Goal: Task Accomplishment & Management: Manage account settings

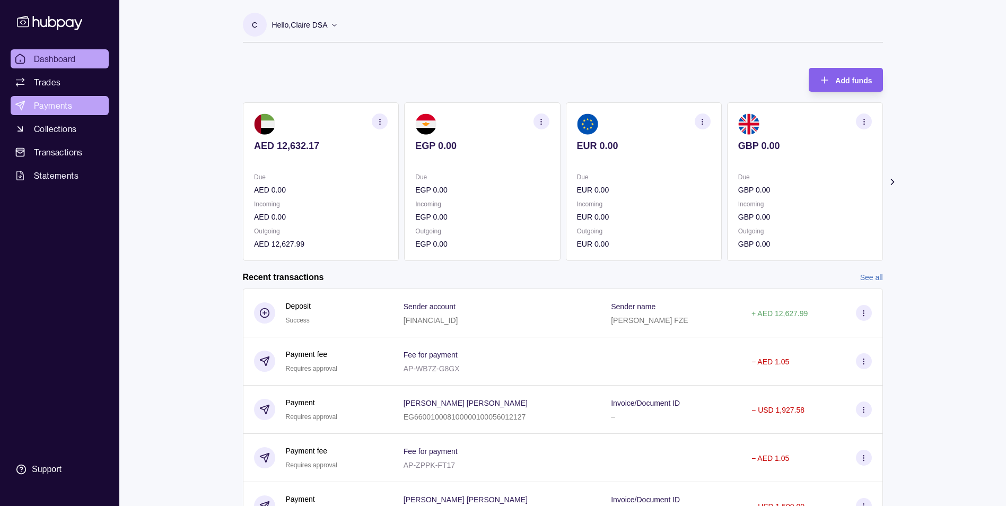
click at [47, 107] on span "Payments" at bounding box center [53, 105] width 38 height 13
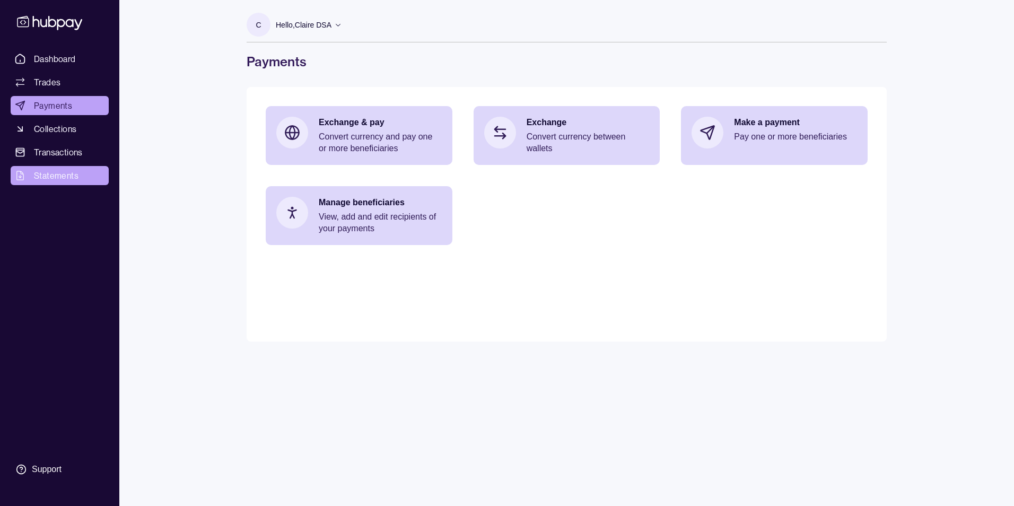
click at [83, 174] on link "Statements" at bounding box center [60, 175] width 98 height 19
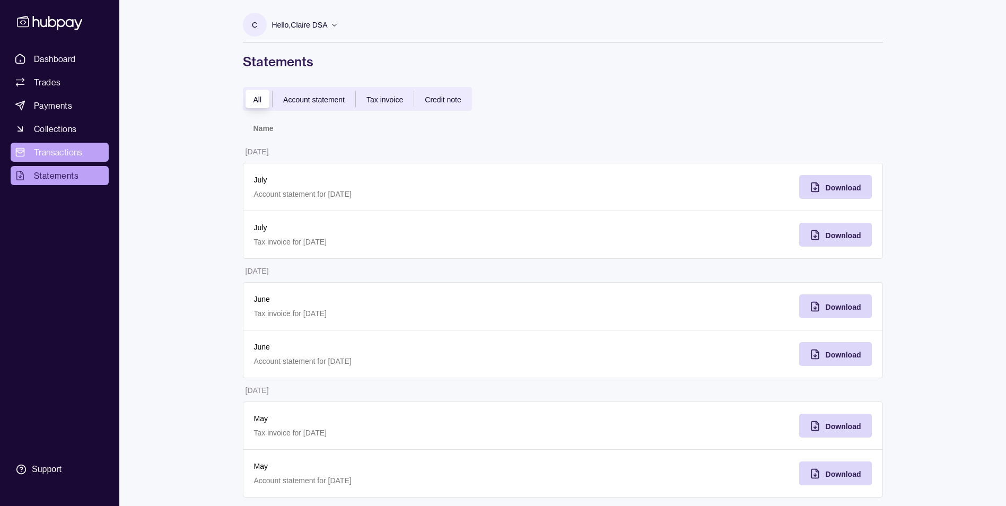
click at [94, 150] on link "Transactions" at bounding box center [60, 152] width 98 height 19
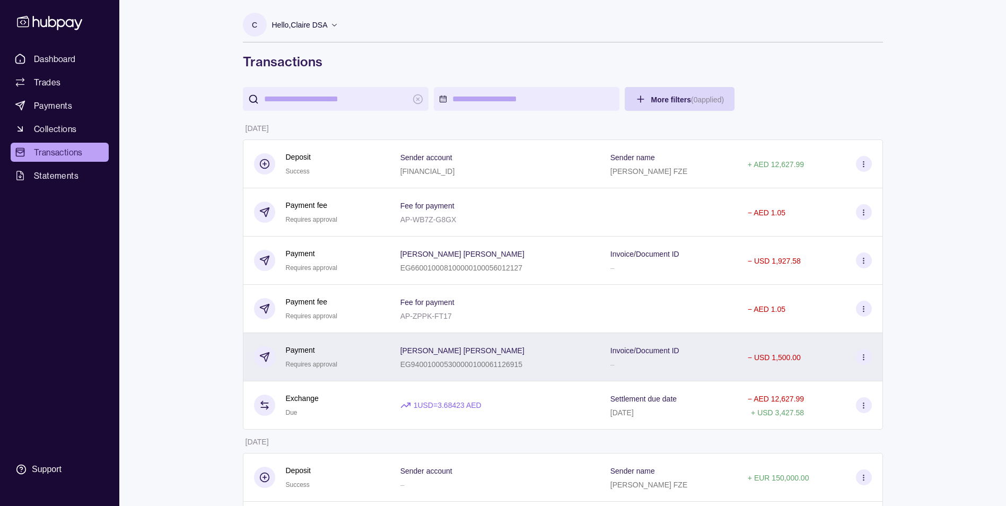
click at [797, 343] on div "− USD 1,500.00" at bounding box center [810, 357] width 146 height 48
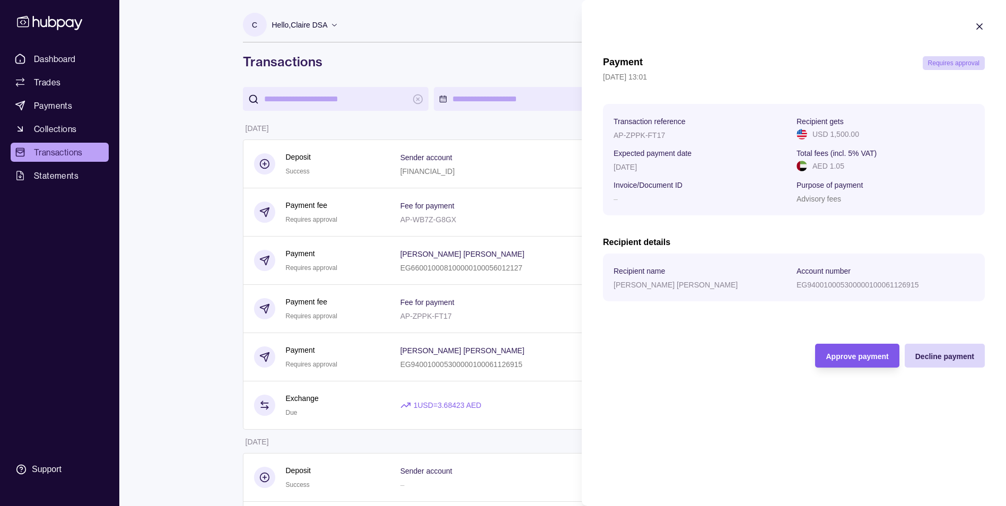
click at [853, 355] on span "Approve payment" at bounding box center [857, 356] width 63 height 8
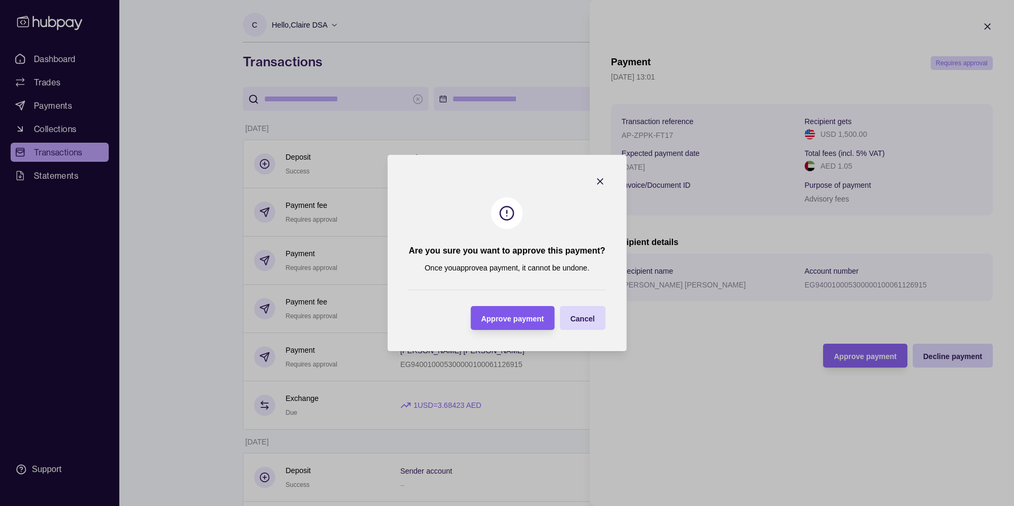
click at [512, 312] on div "Approve payment" at bounding box center [512, 318] width 63 height 13
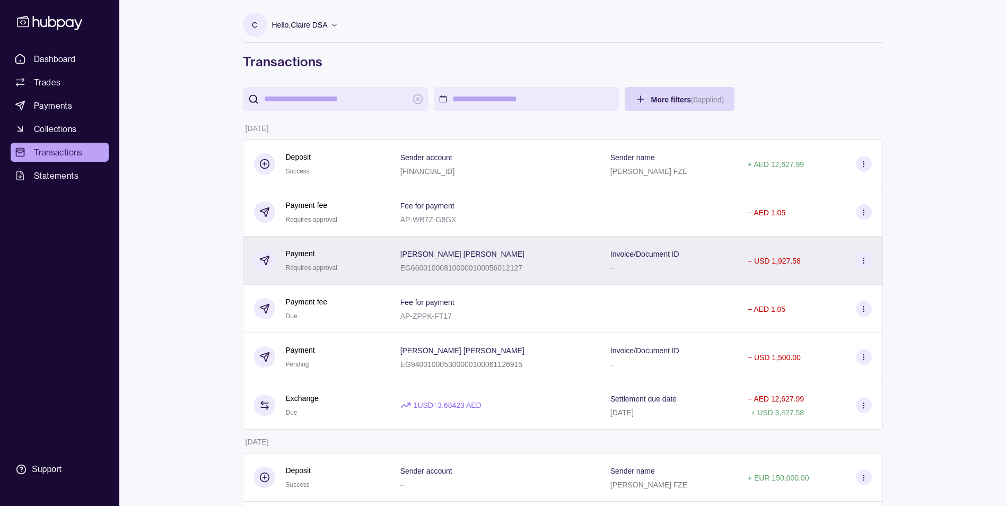
click at [869, 260] on section at bounding box center [864, 260] width 16 height 16
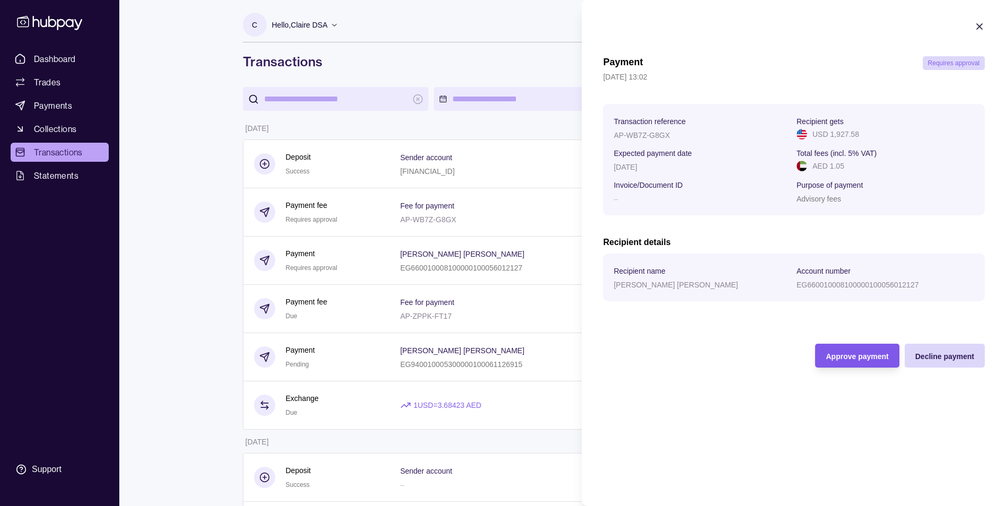
click at [861, 354] on span "Approve payment" at bounding box center [857, 356] width 63 height 8
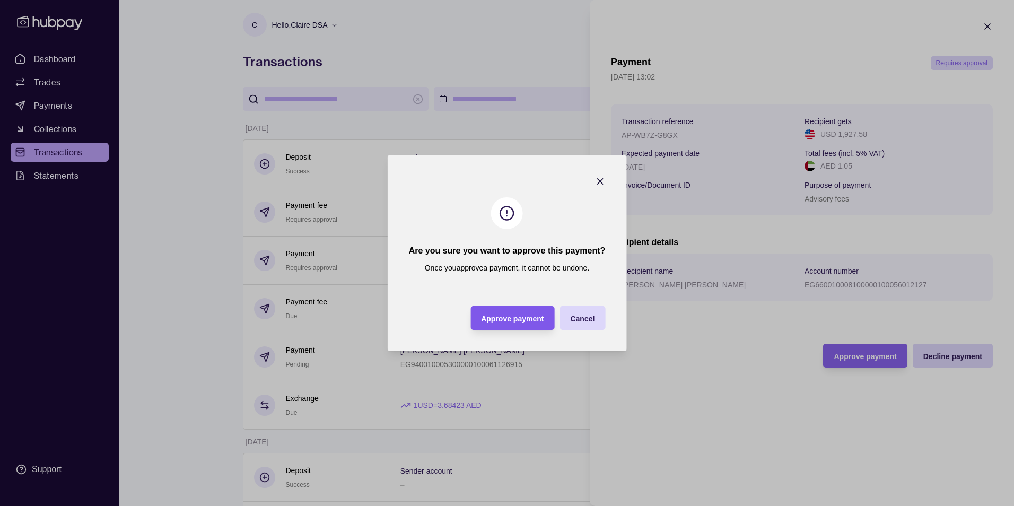
click at [517, 309] on div "Approve payment" at bounding box center [504, 318] width 78 height 24
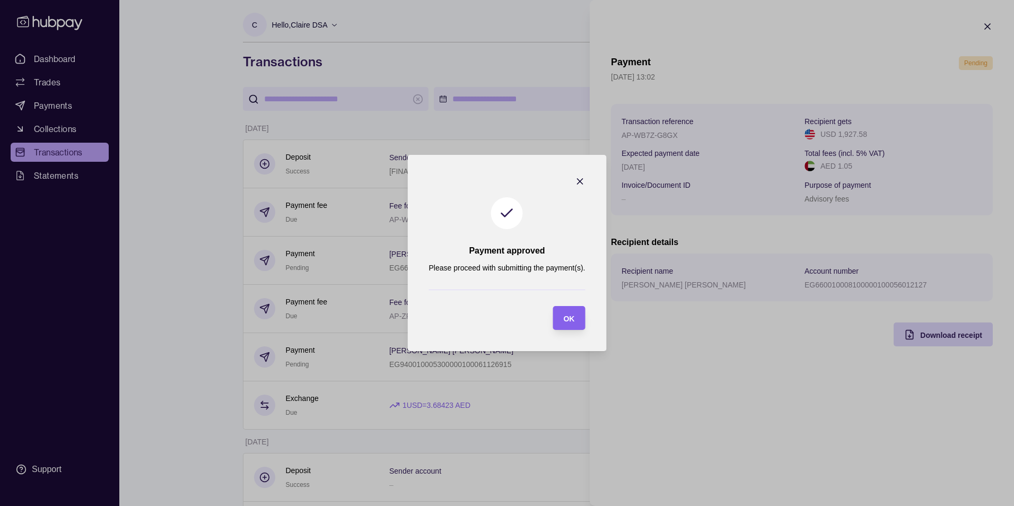
click at [581, 180] on icon "button" at bounding box center [579, 181] width 5 height 5
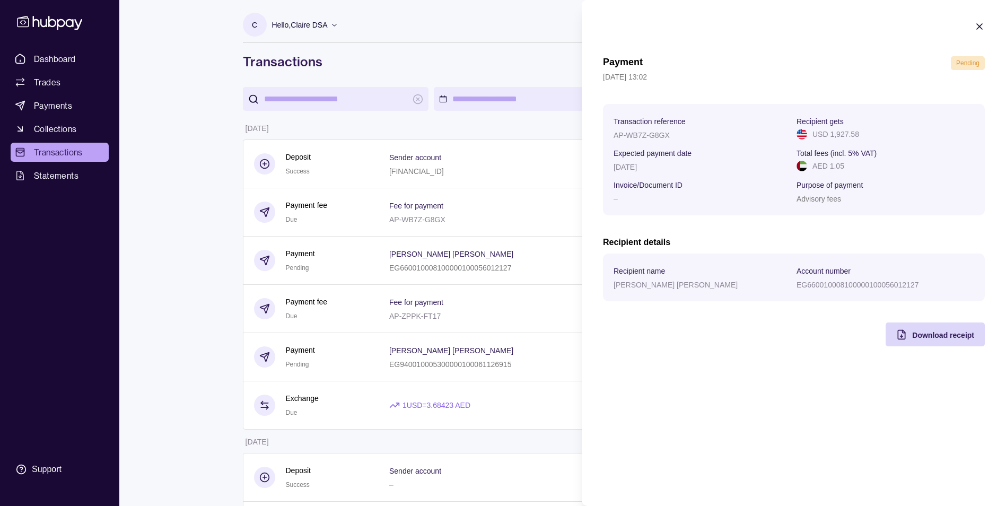
click at [983, 19] on section "Payment Pending [DATE] 13:02 Transaction reference AP-WB7Z-G8GX Recipient gets …" at bounding box center [794, 183] width 424 height 367
click at [981, 27] on icon "button" at bounding box center [979, 26] width 11 height 11
